Goal: Use online tool/utility: Utilize a website feature to perform a specific function

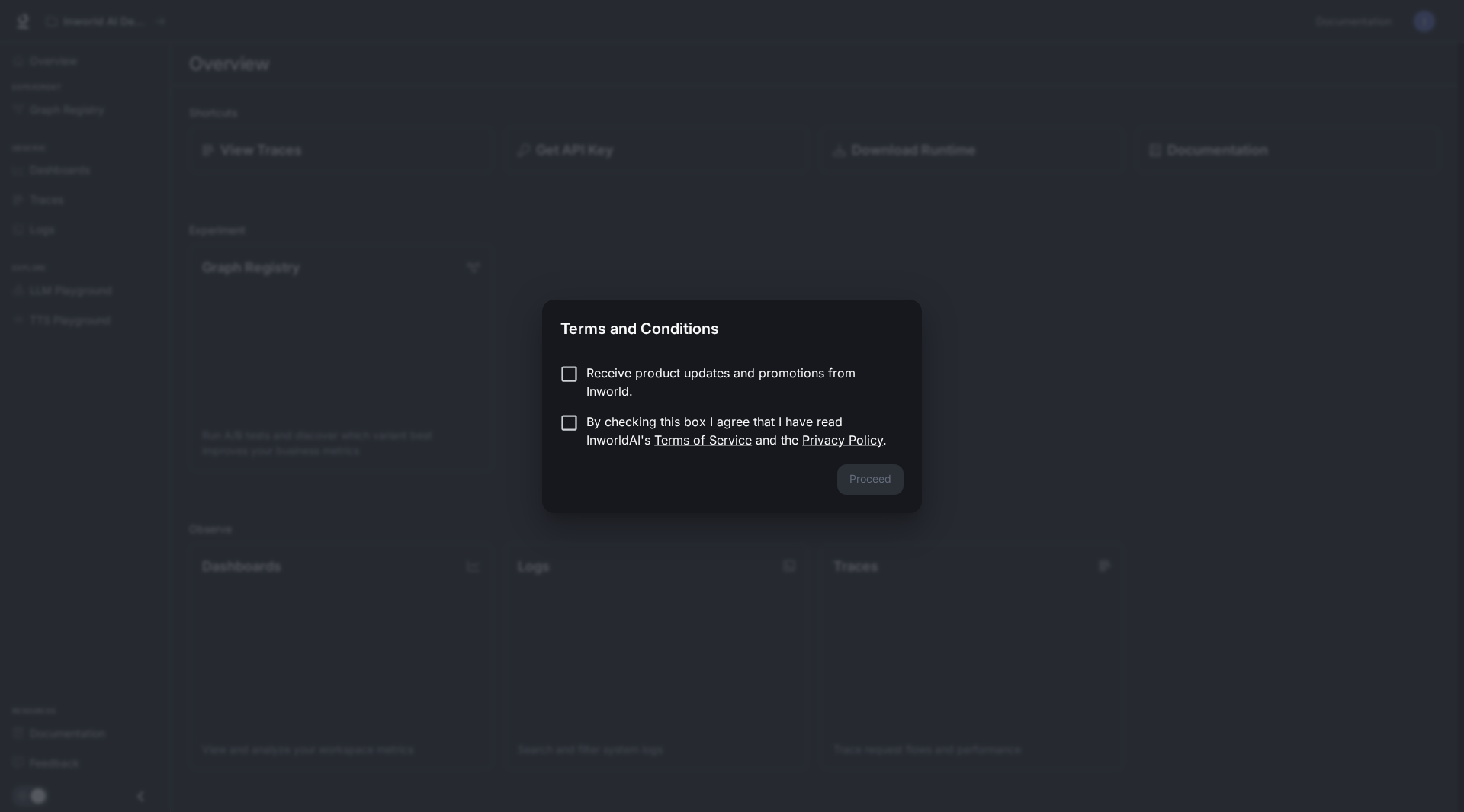
click at [612, 428] on p "By checking this box I agree that I have read InworldAI's Terms of Service and …" at bounding box center [739, 430] width 305 height 36
click at [891, 480] on button "Proceed" at bounding box center [871, 479] width 66 height 30
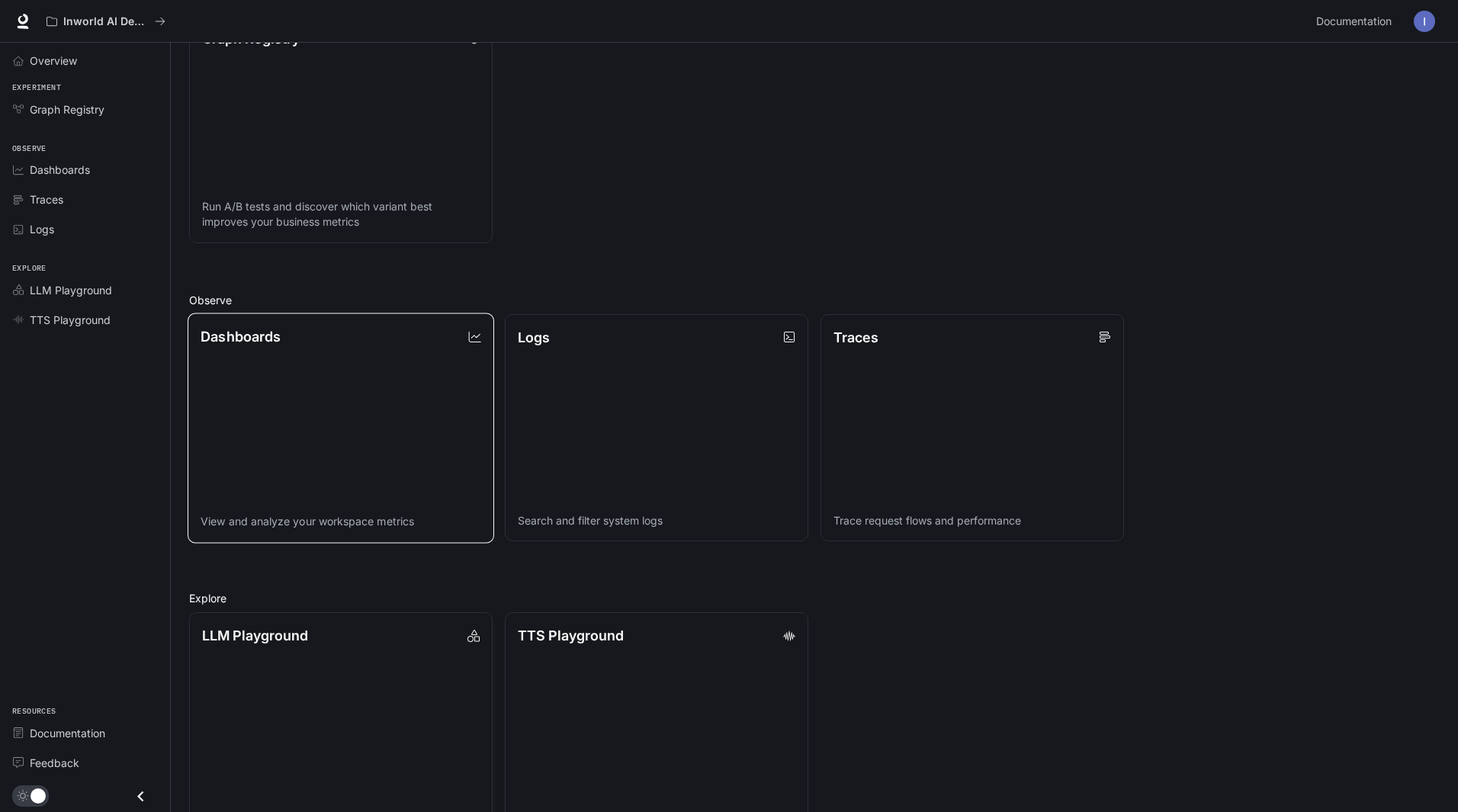
scroll to position [275, 0]
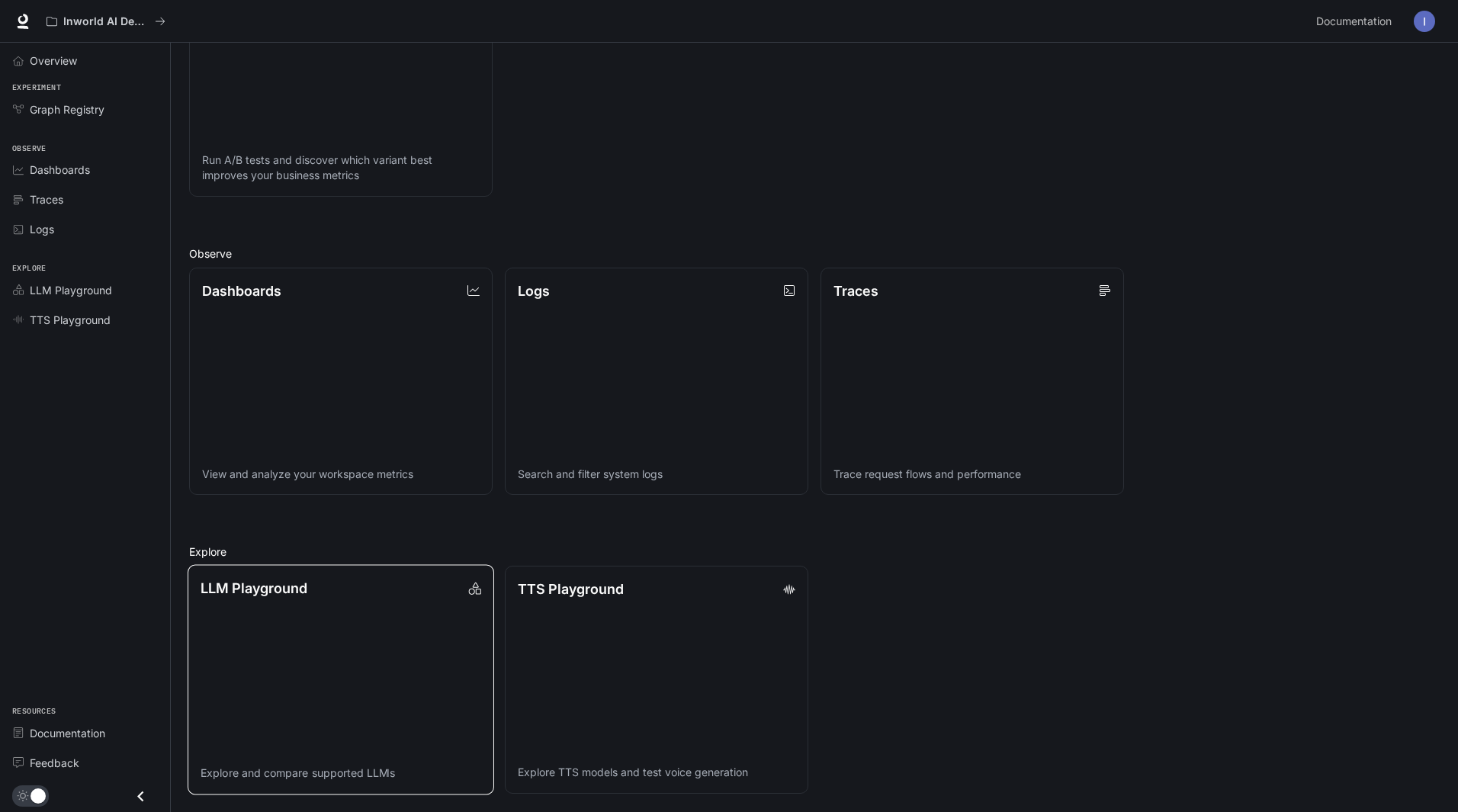
click at [344, 612] on link "LLM Playground Explore and compare supported LLMs" at bounding box center [341, 680] width 307 height 230
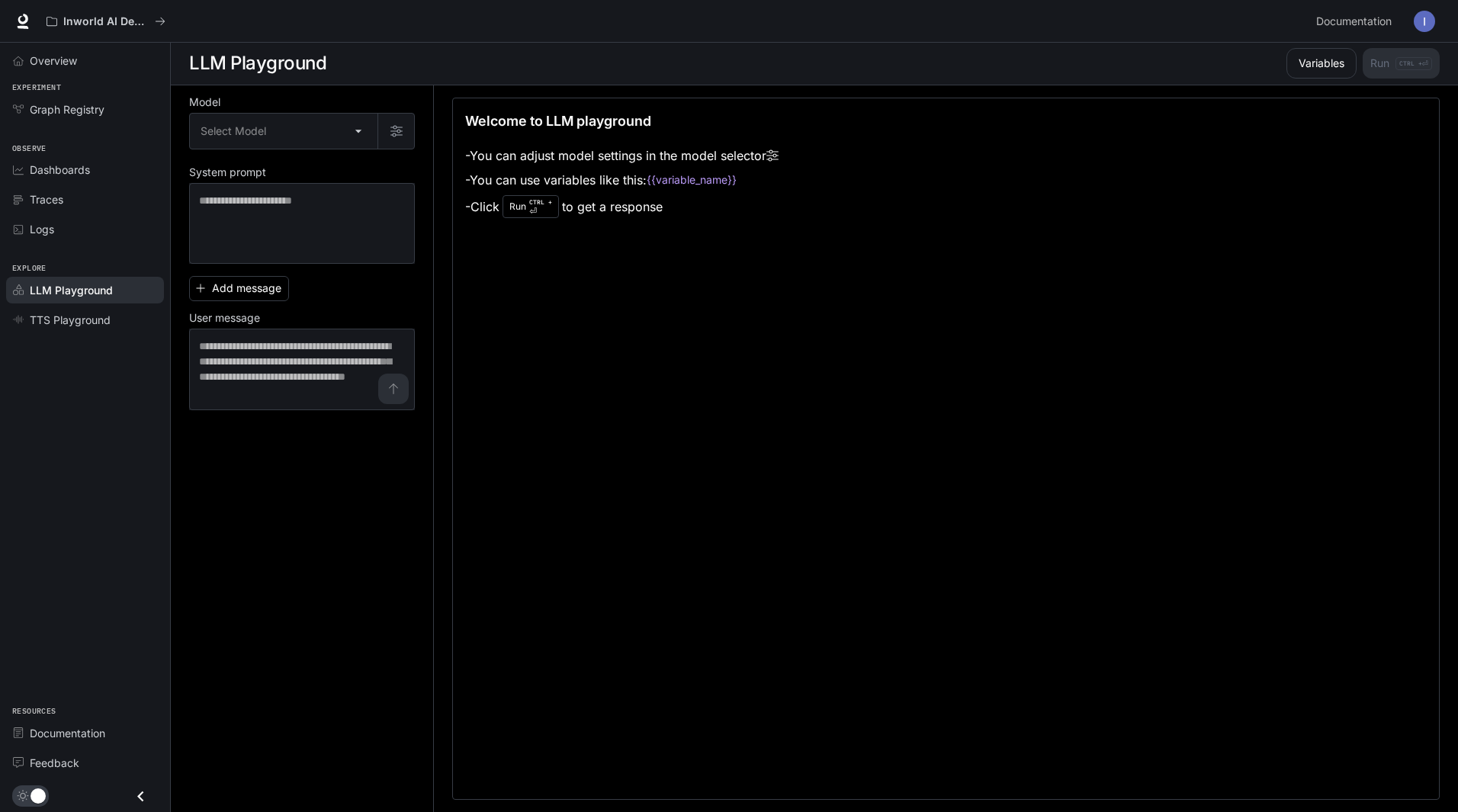
scroll to position [1, 0]
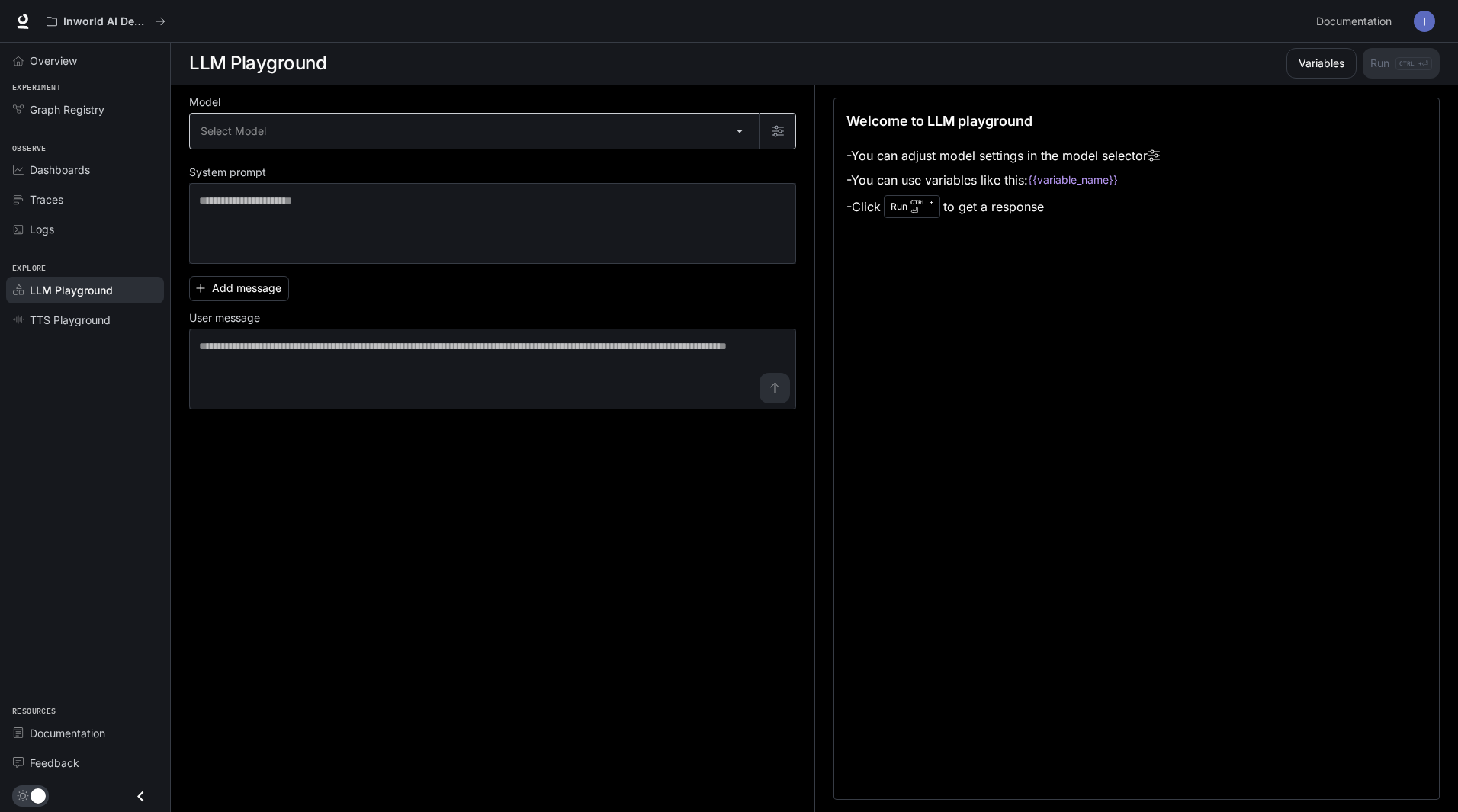
click at [355, 120] on body "Skip to main content Inworld AI Demos Documentation Documentation Portal Overvi…" at bounding box center [729, 406] width 1458 height 813
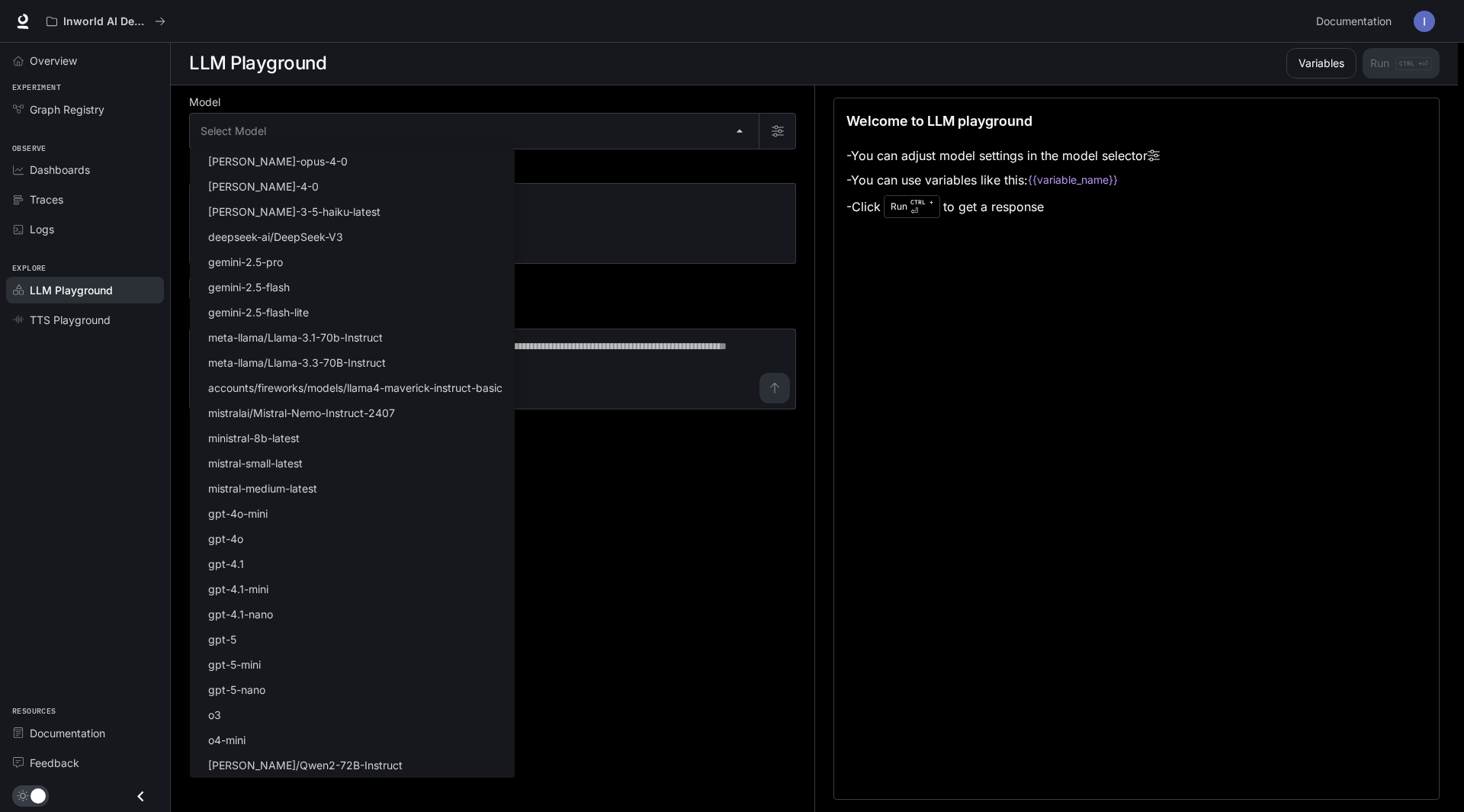
click at [740, 560] on div at bounding box center [732, 406] width 1464 height 812
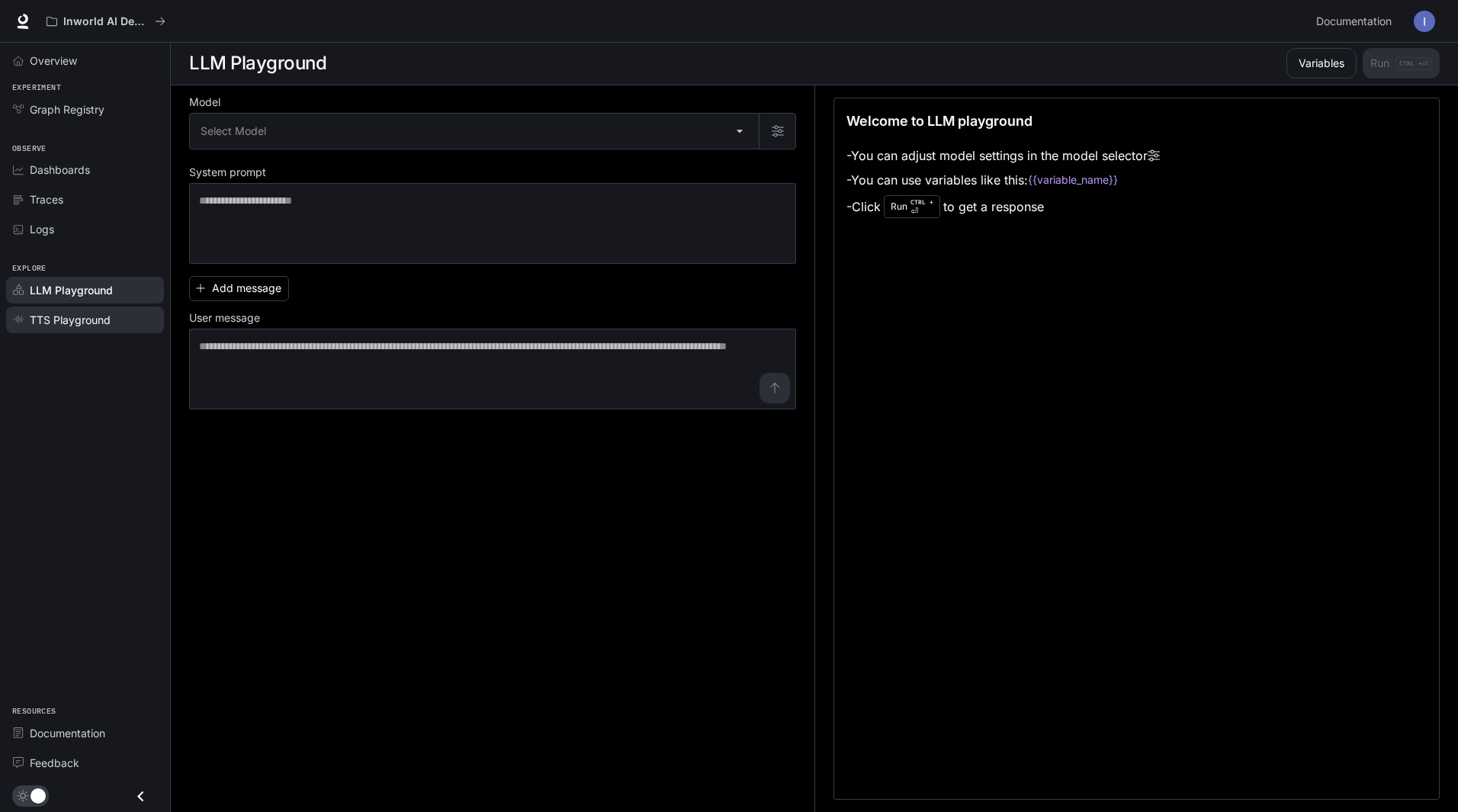
click at [71, 315] on span "TTS Playground" at bounding box center [70, 319] width 81 height 16
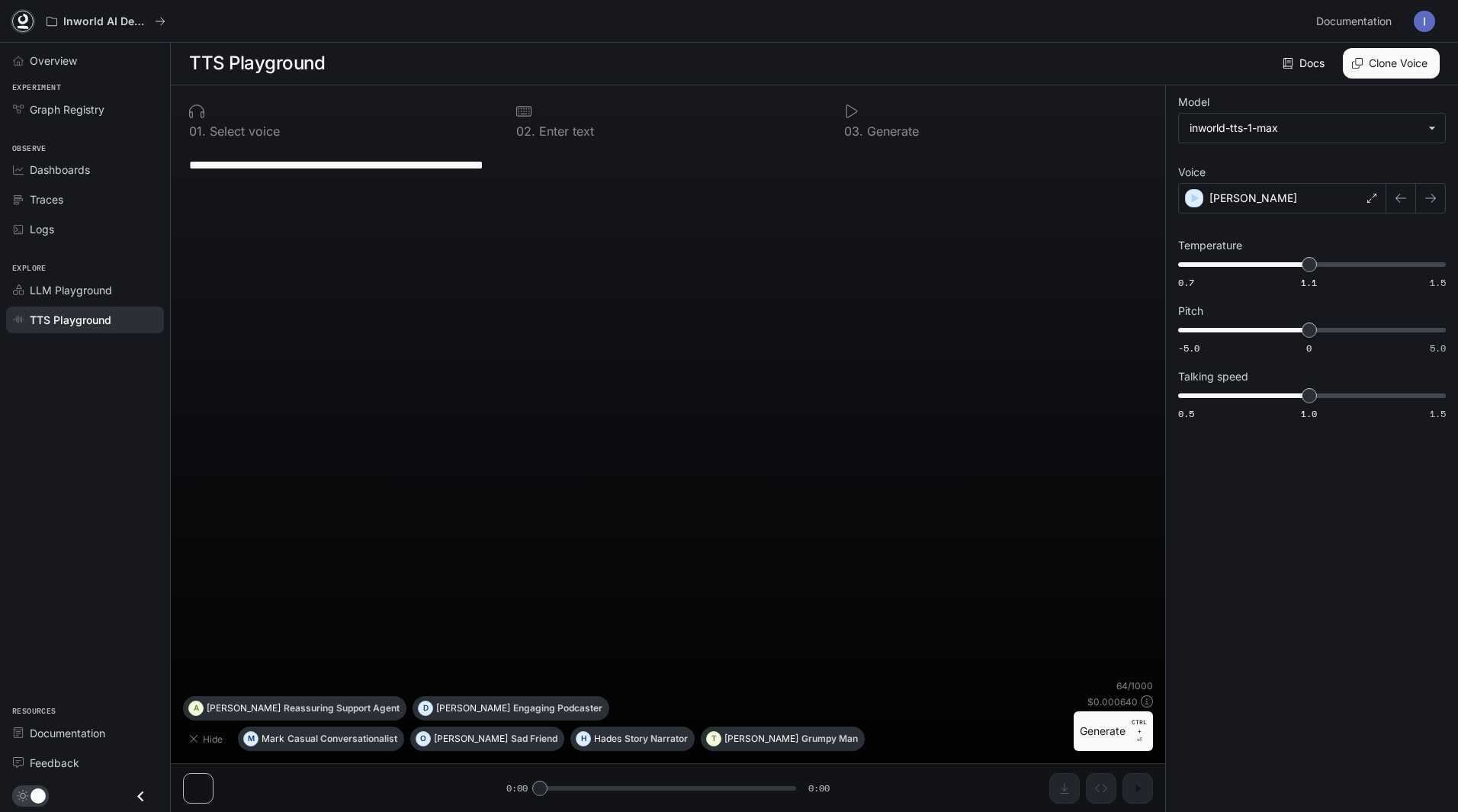
click at [19, 19] on icon at bounding box center [24, 19] width 10 height 11
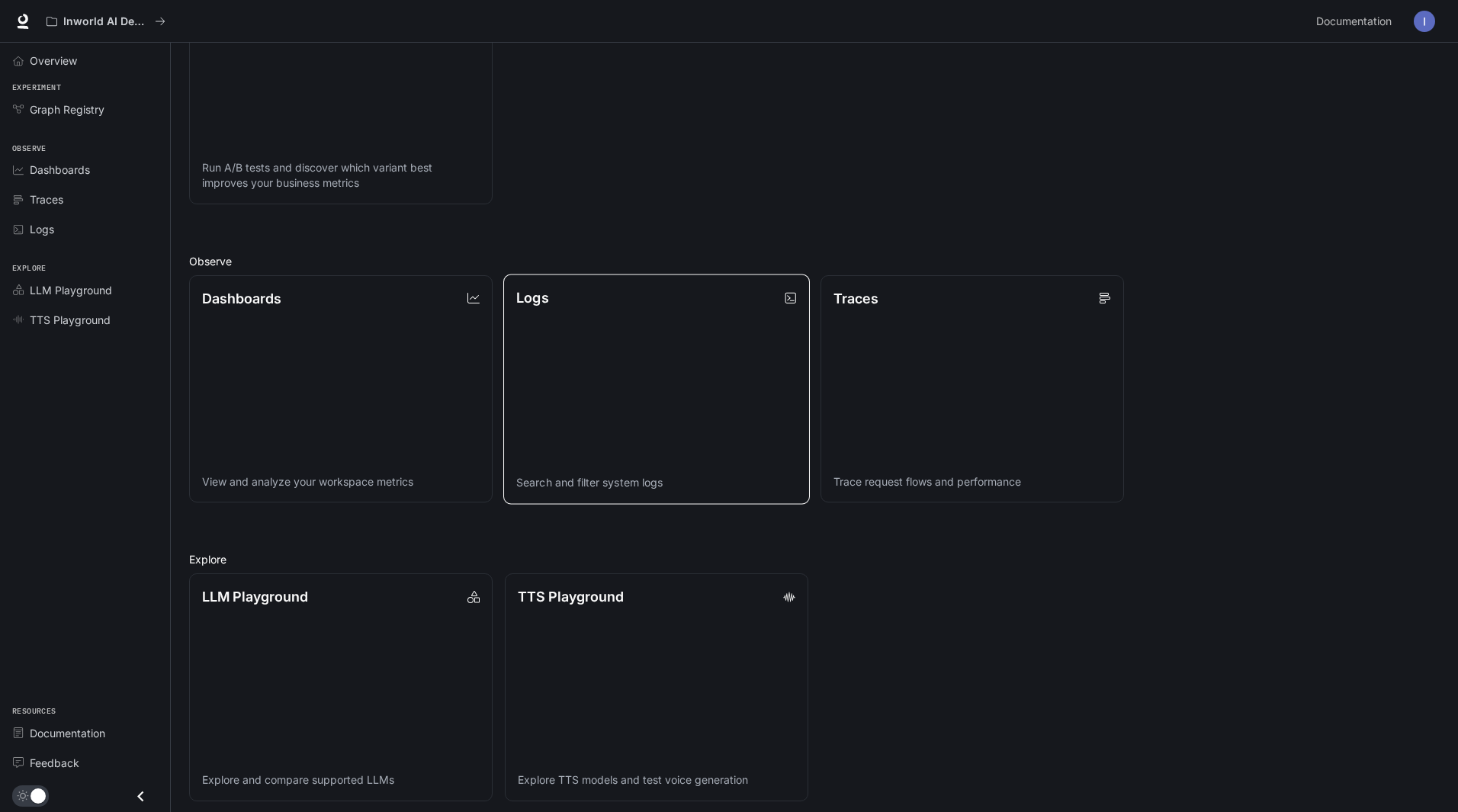
scroll to position [275, 0]
